Goal: Transaction & Acquisition: Purchase product/service

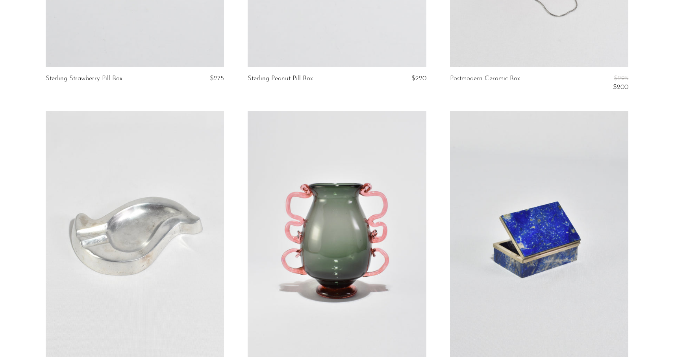
scroll to position [549, 0]
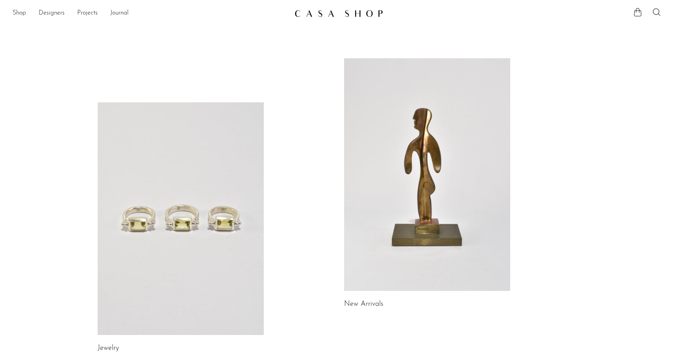
click at [412, 188] on link at bounding box center [427, 174] width 166 height 233
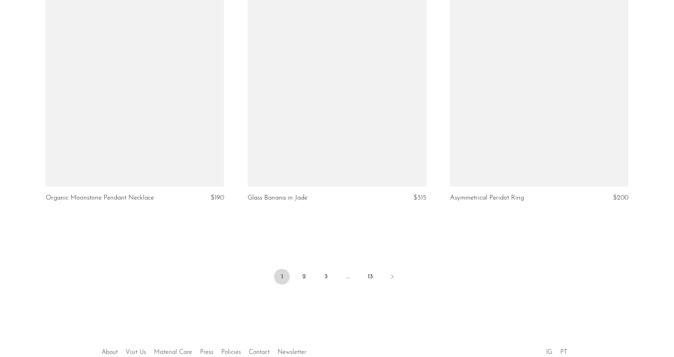
scroll to position [3273, 0]
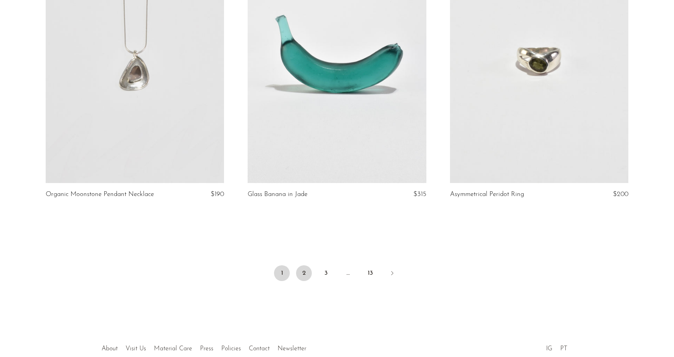
click at [306, 271] on link "2" at bounding box center [304, 273] width 16 height 16
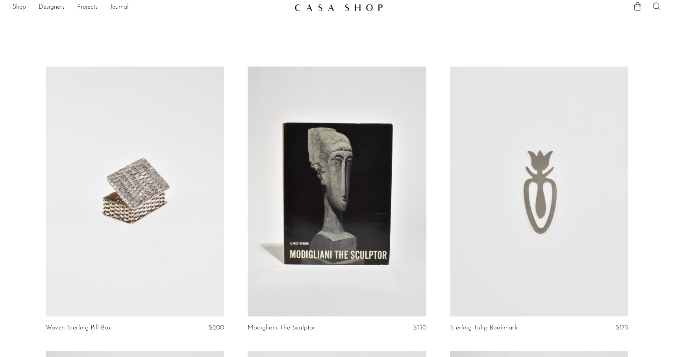
scroll to position [6, 0]
click at [150, 200] on link at bounding box center [135, 192] width 179 height 250
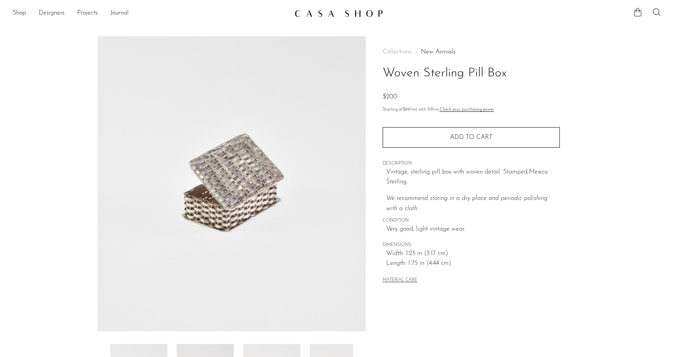
scroll to position [155, 0]
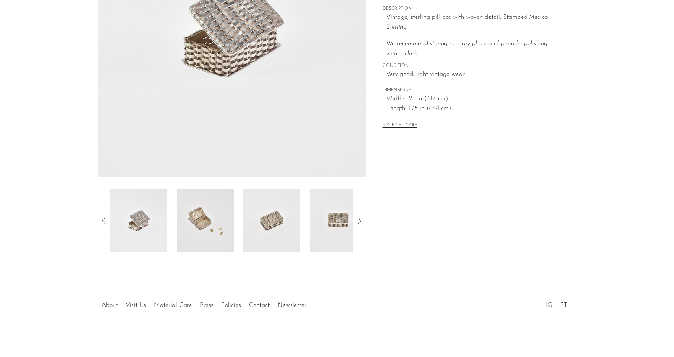
click at [219, 222] on img at bounding box center [205, 220] width 57 height 63
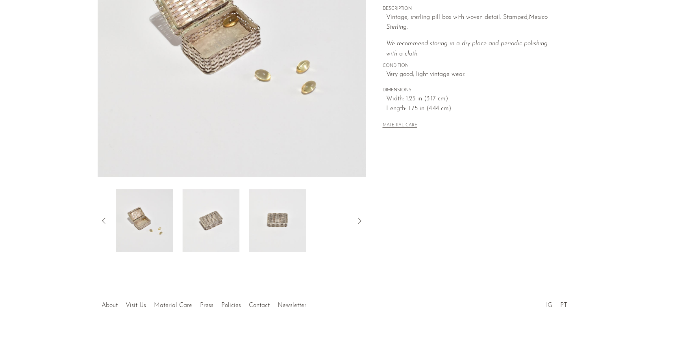
click at [223, 217] on img at bounding box center [210, 220] width 57 height 63
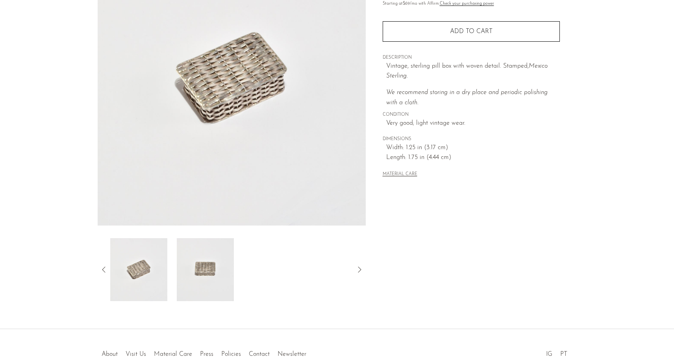
scroll to position [66, 0]
